Goal: Task Accomplishment & Management: Use online tool/utility

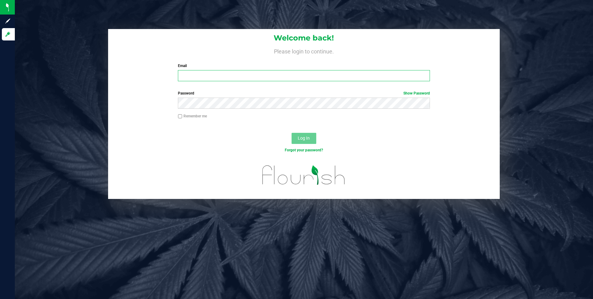
type input "[PERSON_NAME][EMAIL_ADDRESS][PERSON_NAME][DOMAIN_NAME]"
click at [305, 137] on span "Log In" at bounding box center [304, 138] width 12 height 5
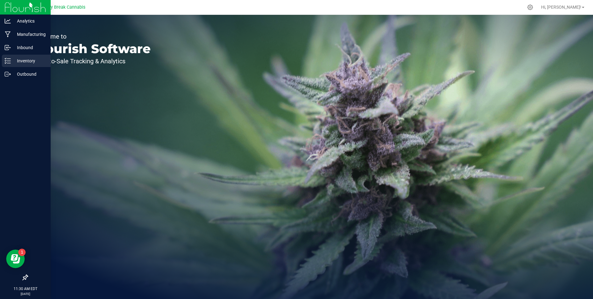
click at [13, 58] on p "Inventory" at bounding box center [29, 60] width 37 height 7
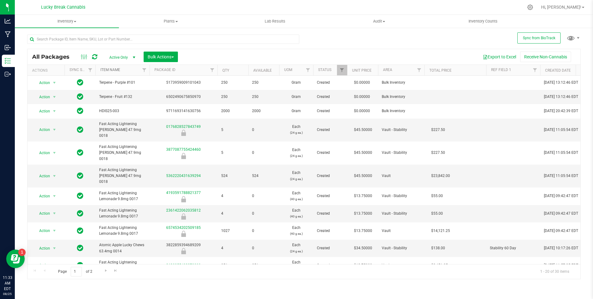
click at [112, 70] on link "Item Name" at bounding box center [110, 70] width 20 height 4
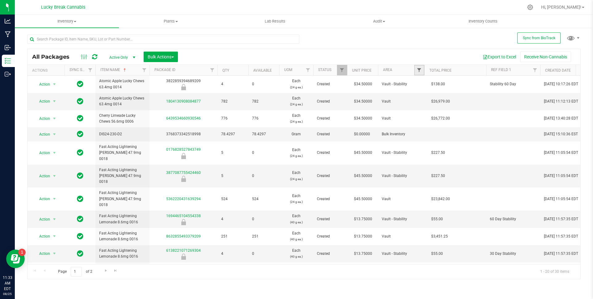
click at [418, 71] on span "Filter" at bounding box center [419, 70] width 5 height 5
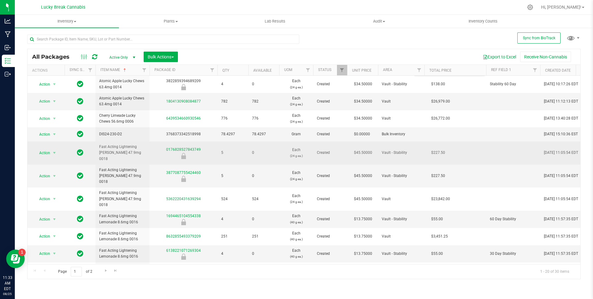
click at [398, 145] on td "Vault - Stability" at bounding box center [401, 152] width 46 height 23
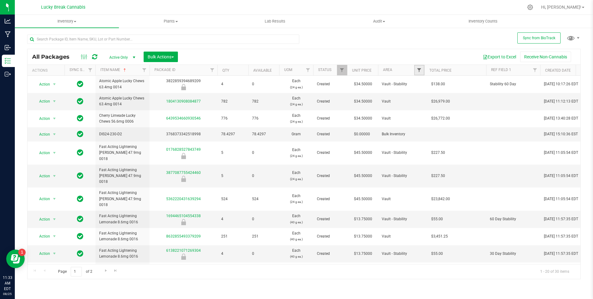
click at [417, 70] on span "Filter" at bounding box center [419, 70] width 5 height 5
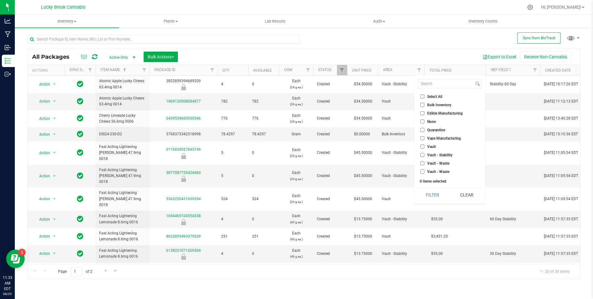
click at [432, 96] on span "Select All" at bounding box center [434, 97] width 15 height 4
click at [424, 96] on input "Select All" at bounding box center [422, 97] width 4 height 4
checkbox input "true"
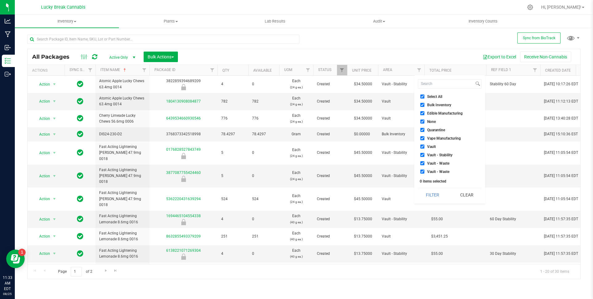
checkbox input "true"
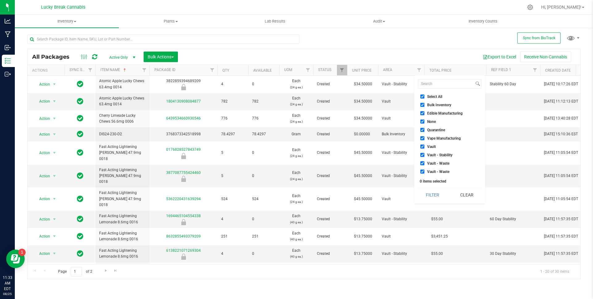
checkbox input "true"
click at [446, 155] on span "Vault - Stability" at bounding box center [439, 155] width 25 height 4
click at [424, 155] on input "Vault - Stability" at bounding box center [422, 155] width 4 height 4
checkbox input "false"
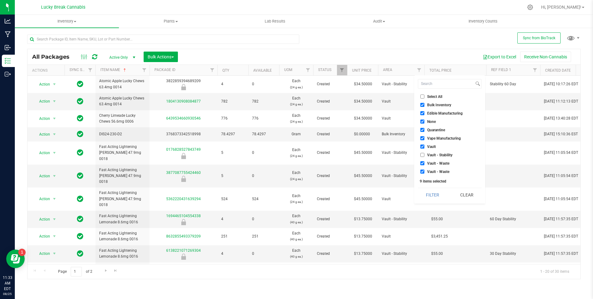
checkbox input "false"
click at [441, 163] on span "Vault - Waste" at bounding box center [438, 164] width 22 height 4
click at [424, 163] on input "Vault - Waste" at bounding box center [422, 163] width 4 height 4
checkbox input "false"
click at [444, 174] on li "Vault - Waste" at bounding box center [450, 171] width 64 height 6
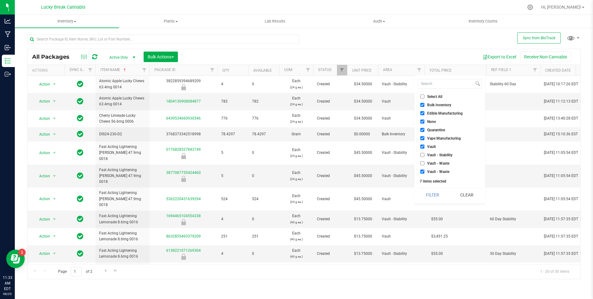
click at [441, 172] on span "Vault - Waste" at bounding box center [438, 172] width 22 height 4
click at [424, 172] on input "Vault - Waste" at bounding box center [422, 172] width 4 height 4
checkbox input "false"
click at [429, 121] on span "None" at bounding box center [431, 122] width 9 height 4
click at [424, 121] on input "None" at bounding box center [422, 122] width 4 height 4
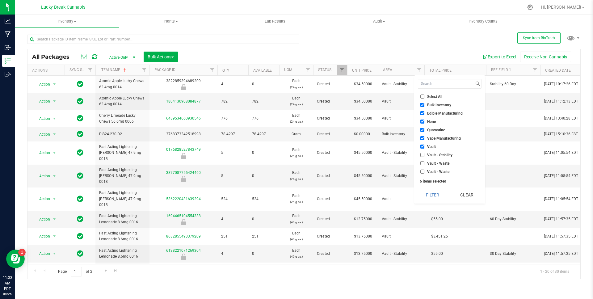
checkbox input "false"
click at [438, 104] on span "Bulk Inventory" at bounding box center [439, 105] width 24 height 4
click at [424, 104] on input "Bulk Inventory" at bounding box center [422, 105] width 4 height 4
checkbox input "false"
click at [439, 196] on button "Filter" at bounding box center [433, 195] width 30 height 14
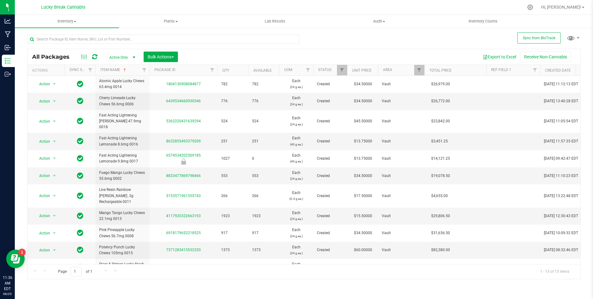
click at [236, 58] on div "Export to Excel Receive Non-Cannabis" at bounding box center [379, 57] width 393 height 11
click at [344, 69] on span "Filter" at bounding box center [342, 70] width 5 height 5
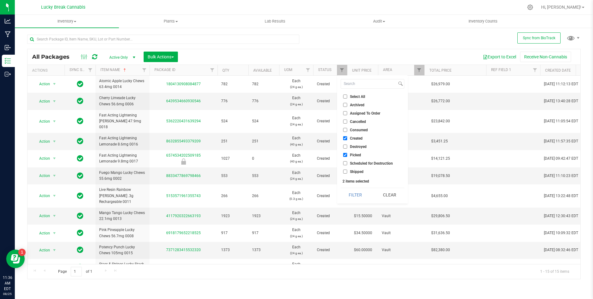
click at [362, 95] on span "Select All" at bounding box center [357, 97] width 15 height 4
click at [347, 95] on input "Select All" at bounding box center [345, 97] width 4 height 4
checkbox input "true"
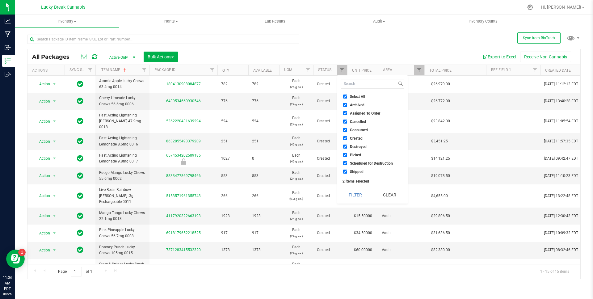
checkbox input "true"
click at [357, 197] on button "Filter" at bounding box center [356, 195] width 30 height 14
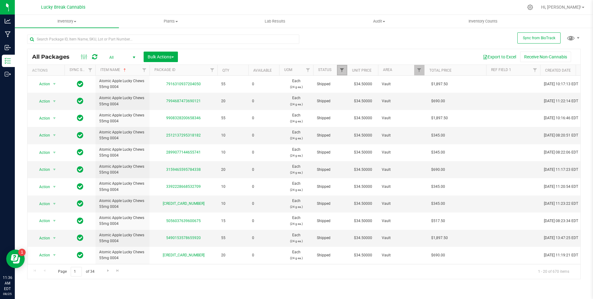
click at [342, 70] on span "Filter" at bounding box center [342, 70] width 5 height 5
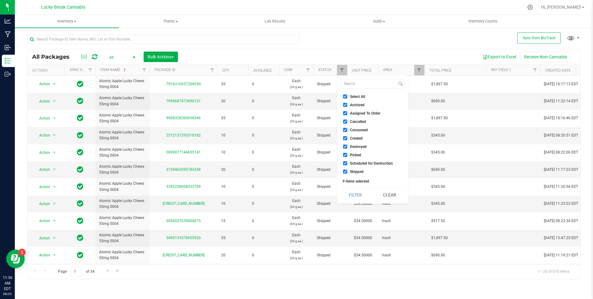
click at [357, 171] on span "Shipped" at bounding box center [357, 172] width 14 height 4
click at [347, 171] on input "Shipped" at bounding box center [345, 172] width 4 height 4
checkbox input "false"
click at [361, 191] on button "Filter" at bounding box center [356, 195] width 30 height 14
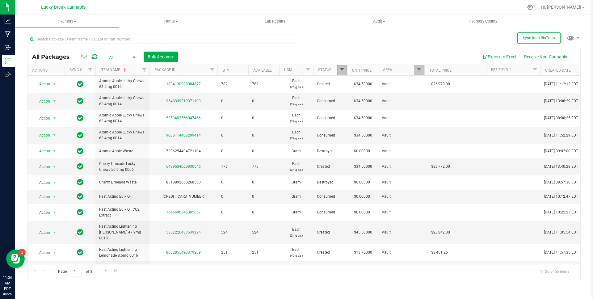
click at [342, 70] on span "Filter" at bounding box center [342, 70] width 5 height 5
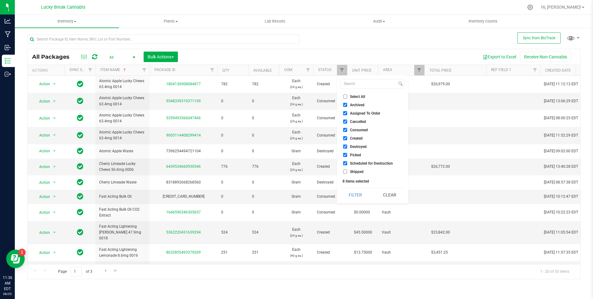
click at [361, 129] on span "Consumed" at bounding box center [359, 130] width 18 height 4
click at [347, 129] on input "Consumed" at bounding box center [345, 130] width 4 height 4
checkbox input "false"
click at [361, 146] on span "Destroyed" at bounding box center [358, 147] width 17 height 4
click at [347, 146] on input "Destroyed" at bounding box center [345, 147] width 4 height 4
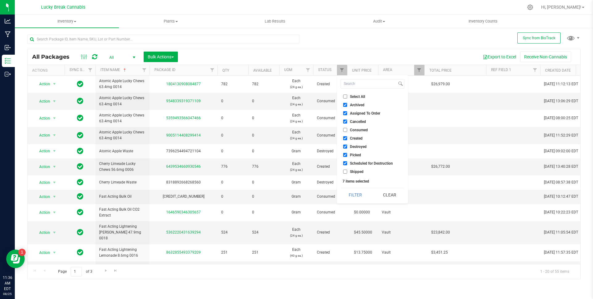
checkbox input "false"
click at [359, 192] on button "Filter" at bounding box center [356, 195] width 30 height 14
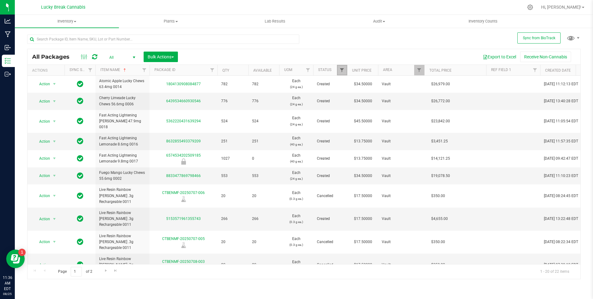
click at [344, 73] on span "Filter" at bounding box center [342, 70] width 5 height 5
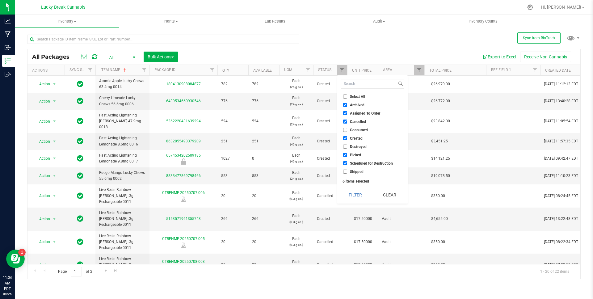
click at [359, 120] on span "Cancelled" at bounding box center [358, 122] width 16 height 4
click at [347, 120] on input "Cancelled" at bounding box center [345, 122] width 4 height 4
click at [363, 194] on button "Filter" at bounding box center [356, 195] width 30 height 14
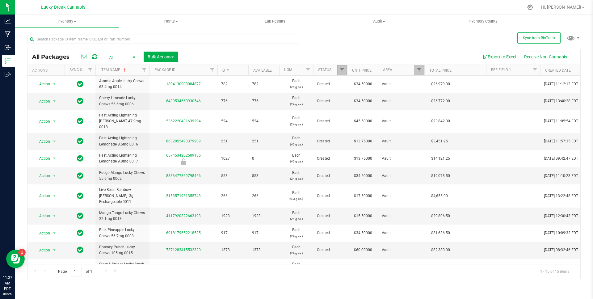
click at [344, 74] on link "Filter" at bounding box center [342, 70] width 10 height 11
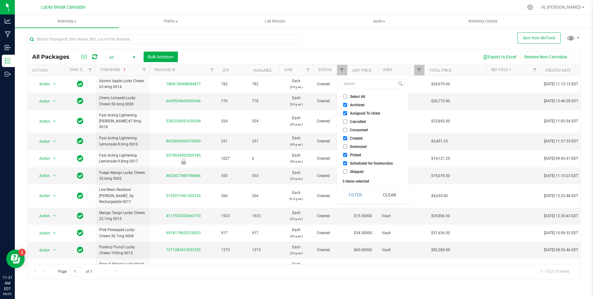
click at [356, 120] on span "Cancelled" at bounding box center [358, 122] width 16 height 4
click at [347, 120] on input "Cancelled" at bounding box center [345, 122] width 4 height 4
checkbox input "true"
click at [357, 139] on span "Created" at bounding box center [356, 139] width 13 height 4
click at [347, 139] on input "Created" at bounding box center [345, 138] width 4 height 4
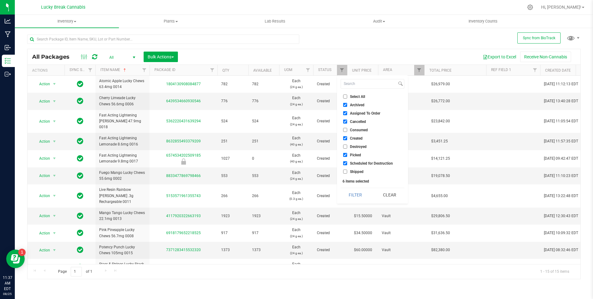
checkbox input "false"
click at [358, 192] on button "Filter" at bounding box center [356, 195] width 30 height 14
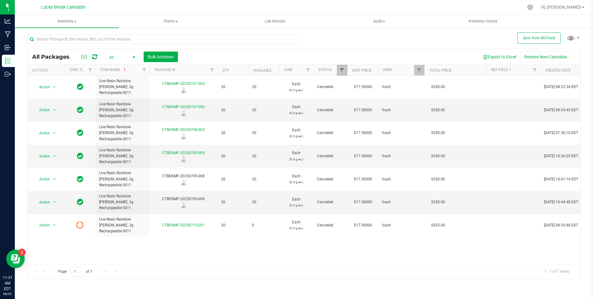
click at [343, 70] on span "Filter" at bounding box center [342, 70] width 5 height 5
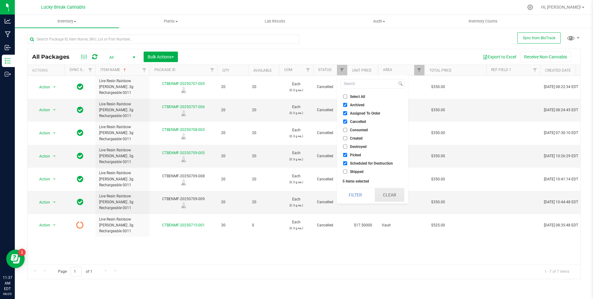
click at [387, 193] on button "Clear" at bounding box center [390, 195] width 30 height 14
checkbox input "false"
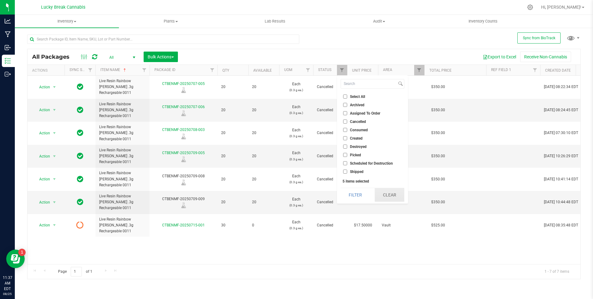
checkbox input "false"
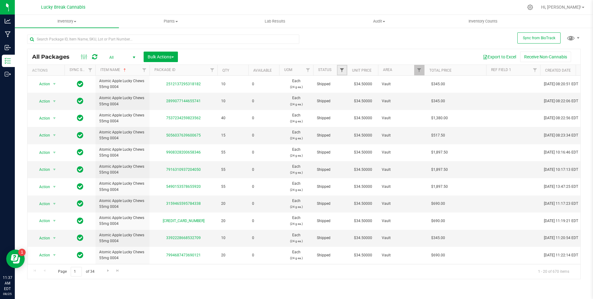
click at [343, 71] on span "Filter" at bounding box center [342, 70] width 5 height 5
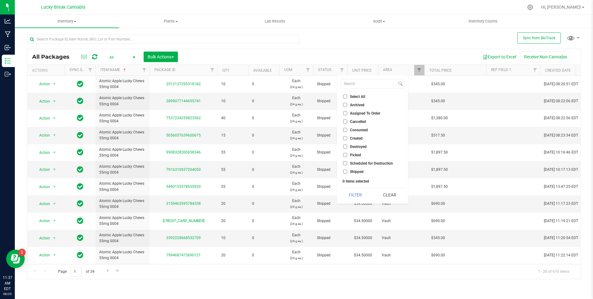
click at [356, 139] on span "Created" at bounding box center [356, 139] width 13 height 4
click at [347, 139] on input "Created" at bounding box center [345, 138] width 4 height 4
checkbox input "true"
click at [361, 193] on button "Filter" at bounding box center [356, 195] width 30 height 14
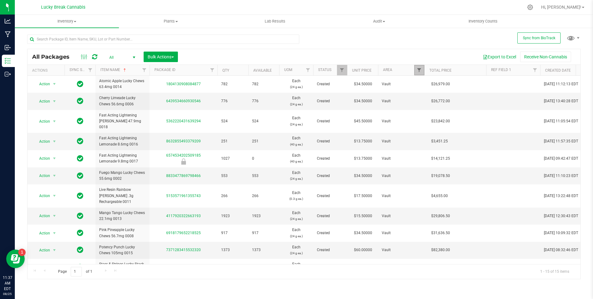
click at [420, 72] on span "Filter" at bounding box center [419, 70] width 5 height 5
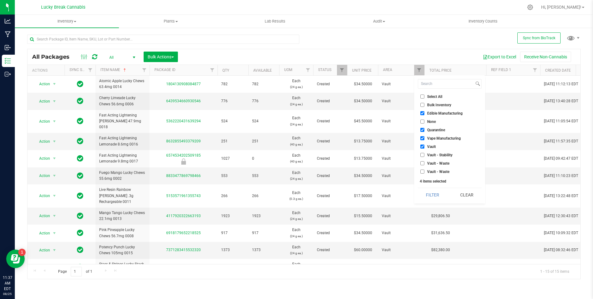
click at [433, 97] on span "Select All" at bounding box center [434, 97] width 15 height 4
click at [424, 97] on input "Select All" at bounding box center [422, 97] width 4 height 4
checkbox input "true"
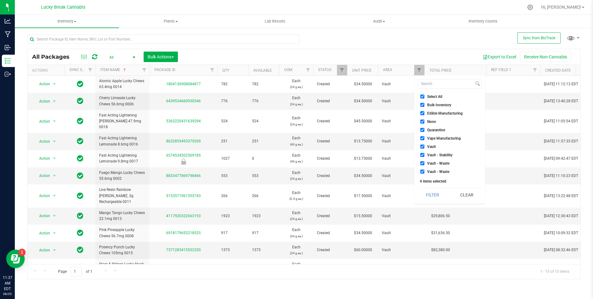
checkbox input "true"
click at [437, 196] on button "Filter" at bounding box center [433, 195] width 30 height 14
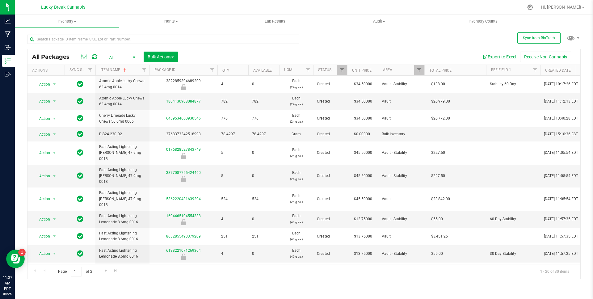
click at [395, 71] on th "Area" at bounding box center [401, 70] width 46 height 11
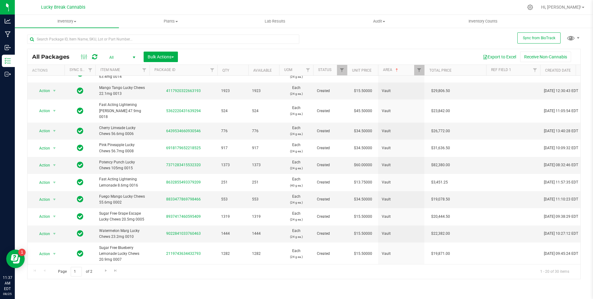
scroll to position [150, 0]
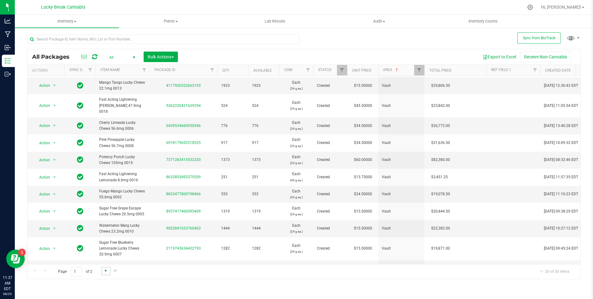
click at [108, 271] on span "Go to the next page" at bounding box center [105, 270] width 5 height 5
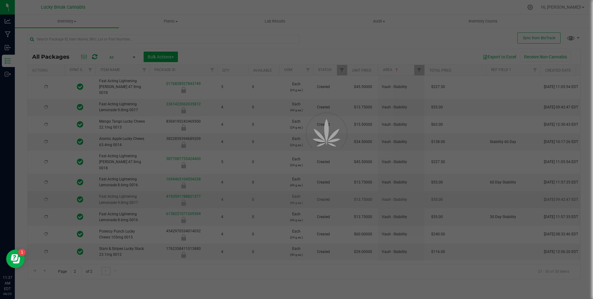
scroll to position [0, 0]
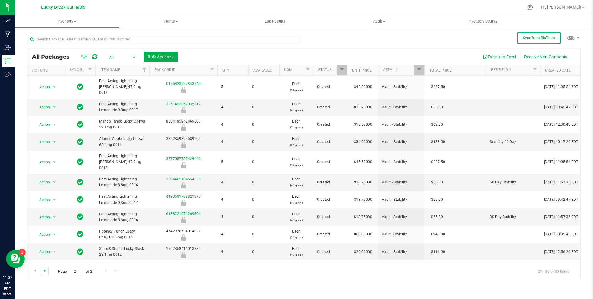
click at [47, 271] on span "Go to the previous page" at bounding box center [44, 270] width 5 height 5
